Goal: Navigation & Orientation: Find specific page/section

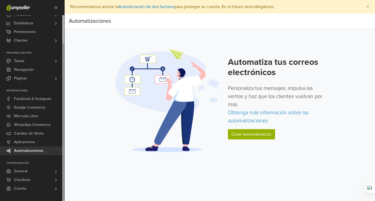
drag, startPoint x: 64, startPoint y: 149, endPoint x: 63, endPoint y: 199, distance: 50.4
click at [63, 199] on div at bounding box center [63, 121] width 2 height 157
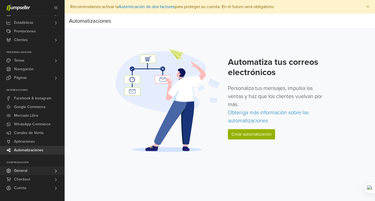
click at [55, 170] on icon at bounding box center [56, 170] width 4 height 4
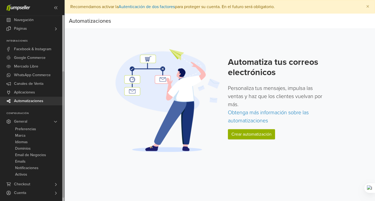
drag, startPoint x: 63, startPoint y: 145, endPoint x: 64, endPoint y: 164, distance: 18.9
click at [64, 164] on div at bounding box center [63, 134] width 2 height 126
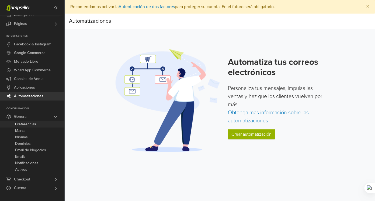
click at [34, 124] on span "Preferencias" at bounding box center [25, 124] width 21 height 6
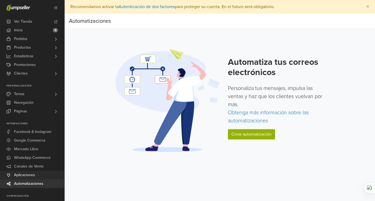
click at [25, 173] on span "Aplicaciones" at bounding box center [24, 174] width 21 height 9
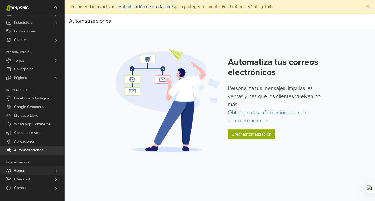
click at [54, 170] on icon at bounding box center [56, 170] width 4 height 4
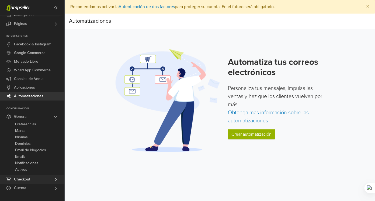
click at [34, 180] on link "Checkout" at bounding box center [32, 179] width 64 height 9
click at [40, 171] on span "Etiquetas de envío" at bounding box center [30, 171] width 31 height 6
